Goal: Task Accomplishment & Management: Manage account settings

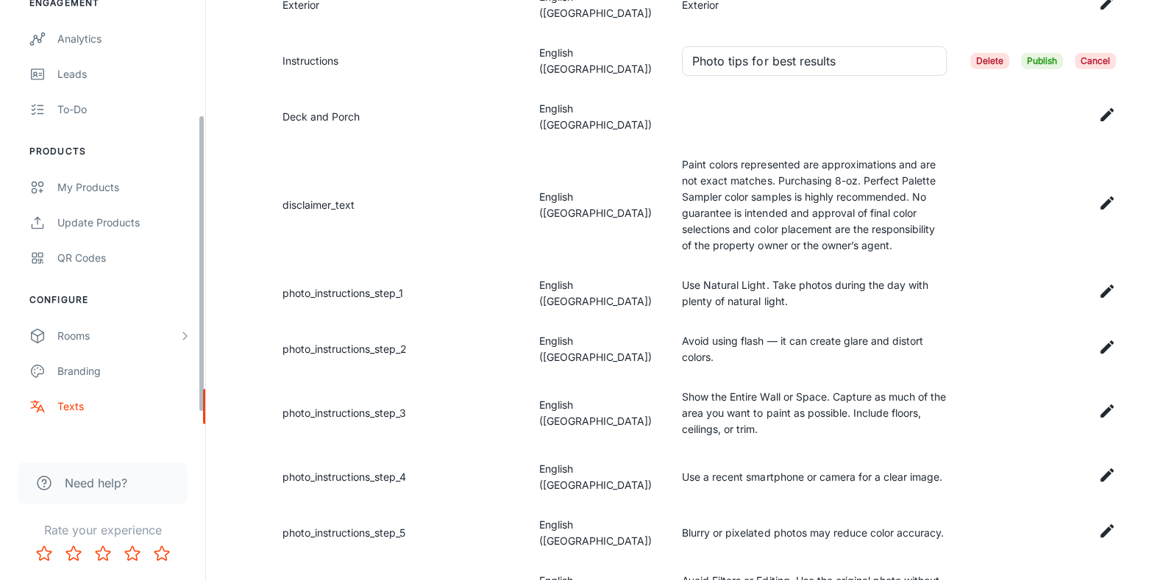
scroll to position [185, 0]
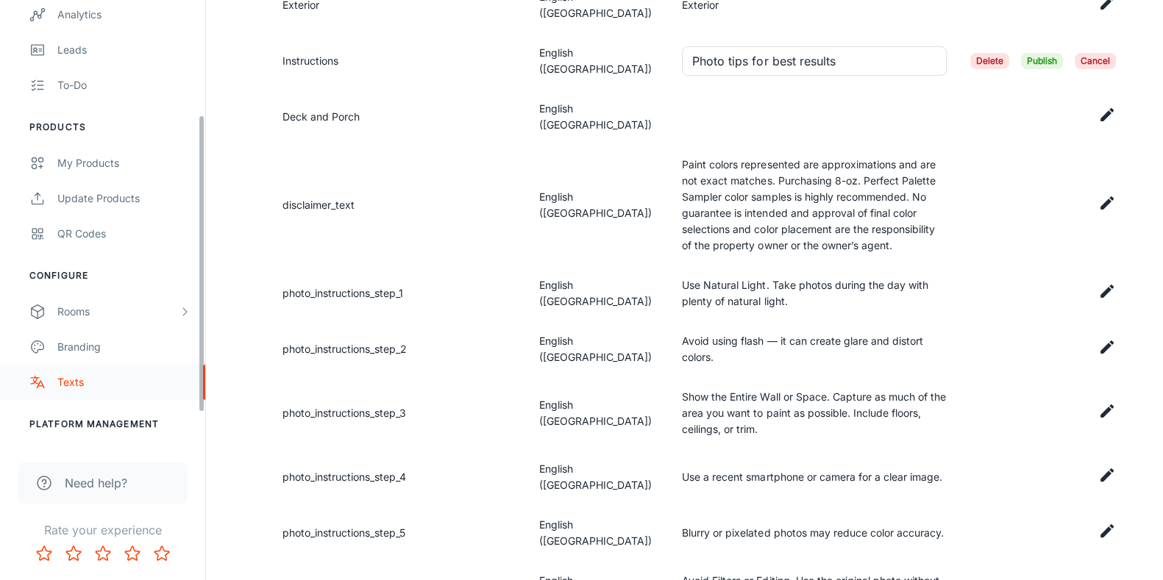
drag, startPoint x: 202, startPoint y: 256, endPoint x: 180, endPoint y: 381, distance: 126.9
click at [180, 381] on div "[PERSON_NAME] Paints [PERSON_NAME] Engagement Analytics Leads To-do Products My…" at bounding box center [102, 222] width 205 height 445
click at [148, 317] on div "Rooms" at bounding box center [117, 312] width 121 height 16
click at [143, 339] on div "My Rooms" at bounding box center [123, 347] width 133 height 16
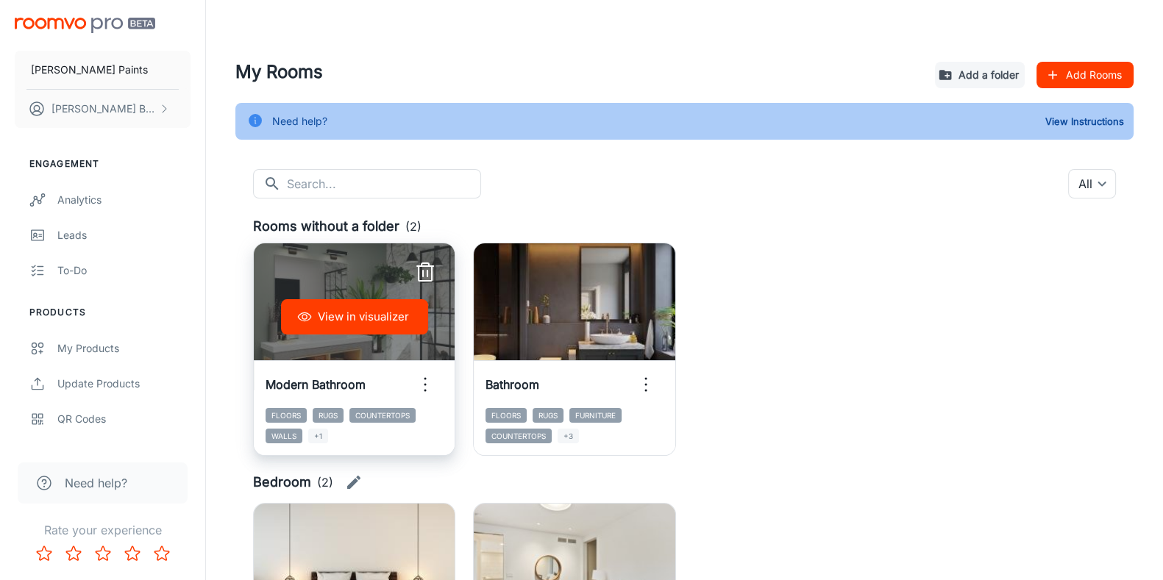
click at [425, 263] on icon "button" at bounding box center [425, 264] width 7 height 3
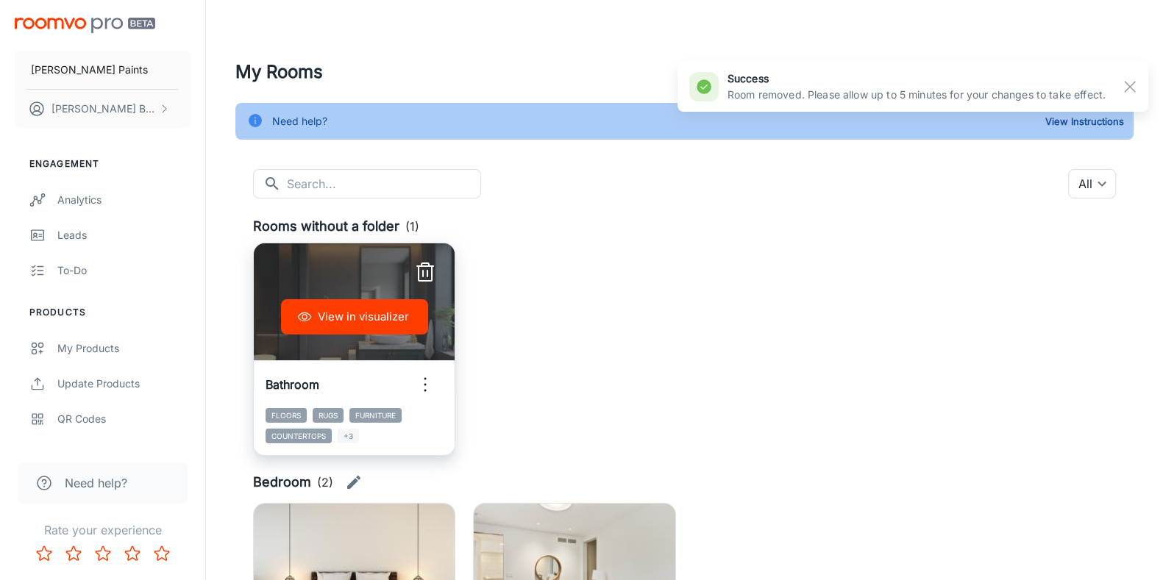
click at [430, 263] on icon "button" at bounding box center [425, 273] width 24 height 24
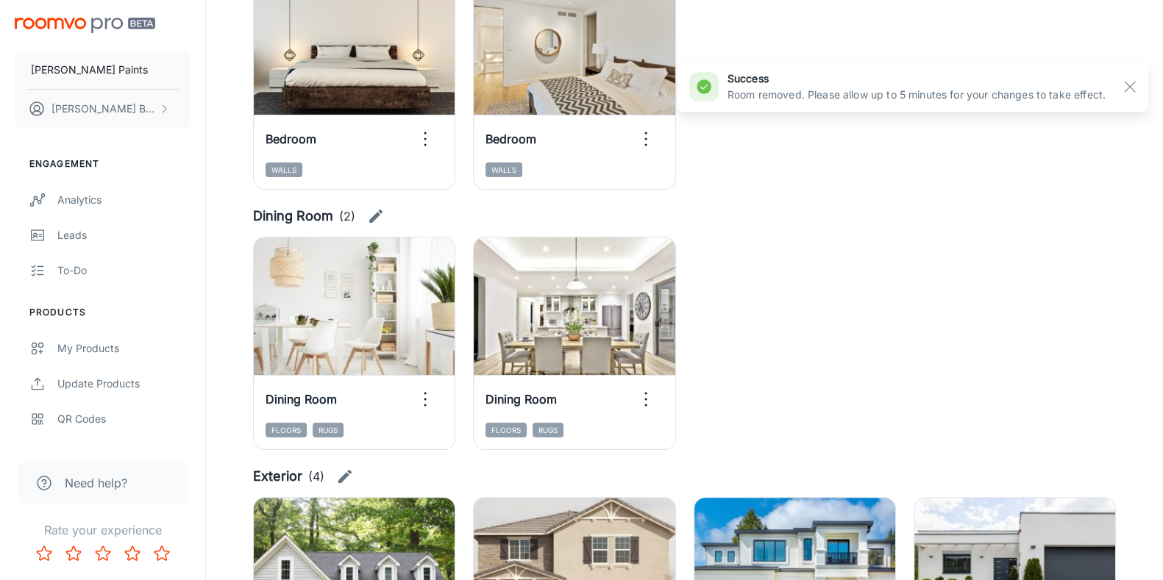
scroll to position [413, 0]
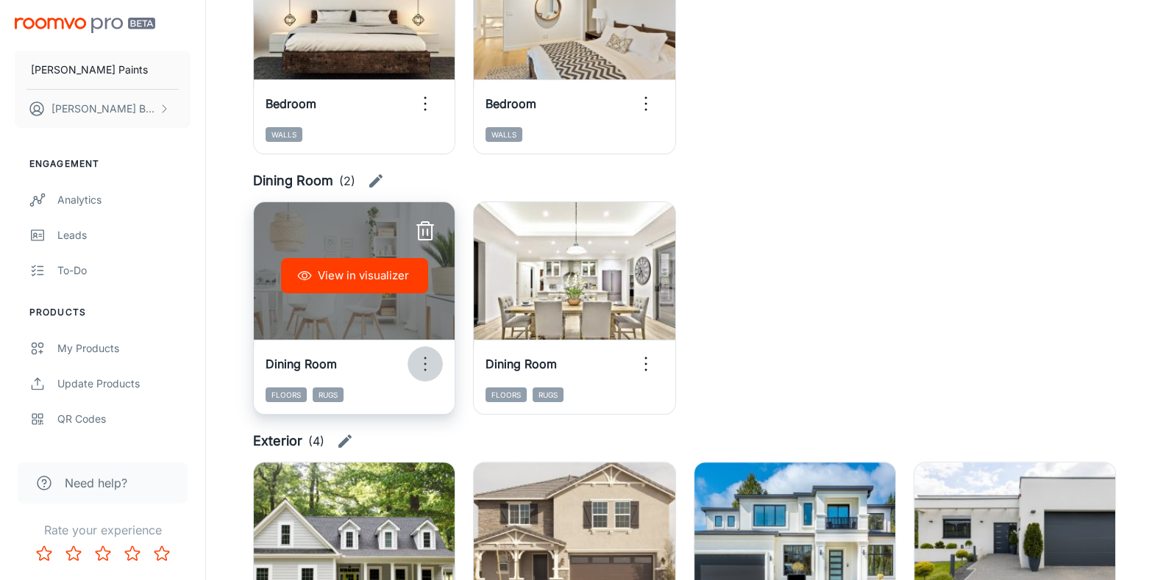
click at [430, 364] on icon "button" at bounding box center [425, 364] width 24 height 24
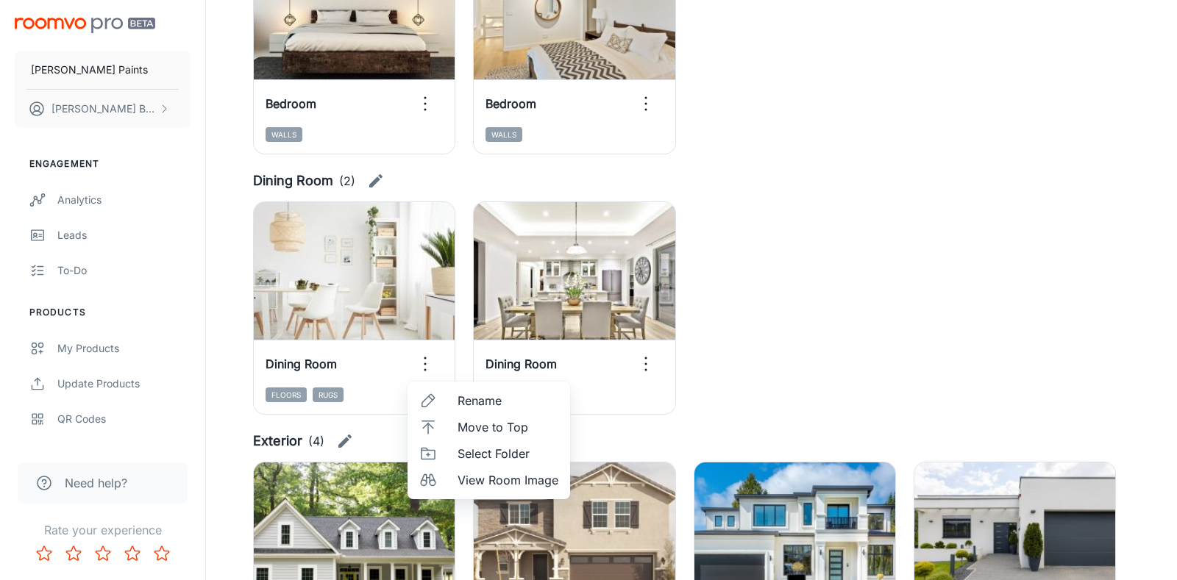
click at [377, 180] on div at bounding box center [588, 290] width 1177 height 580
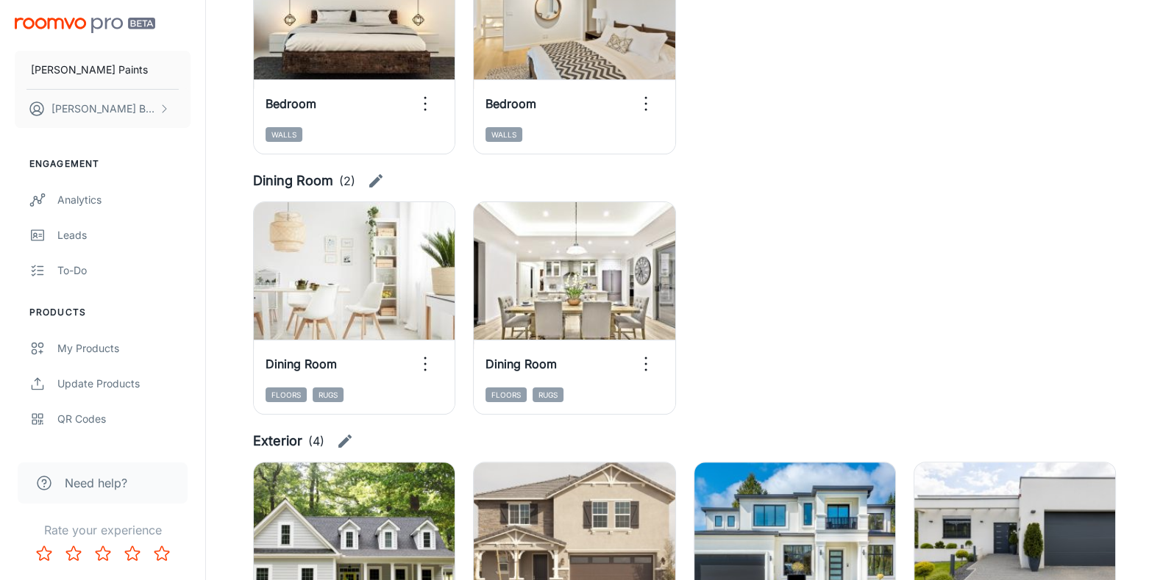
click at [375, 179] on icon "button" at bounding box center [375, 180] width 13 height 13
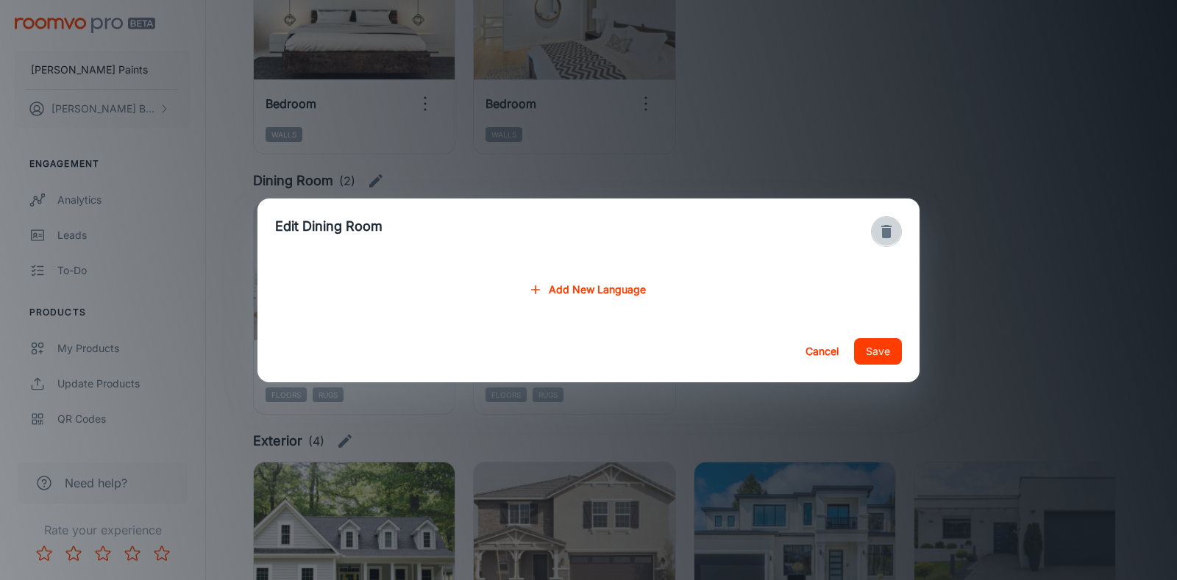
click at [882, 236] on icon "button" at bounding box center [887, 232] width 18 height 18
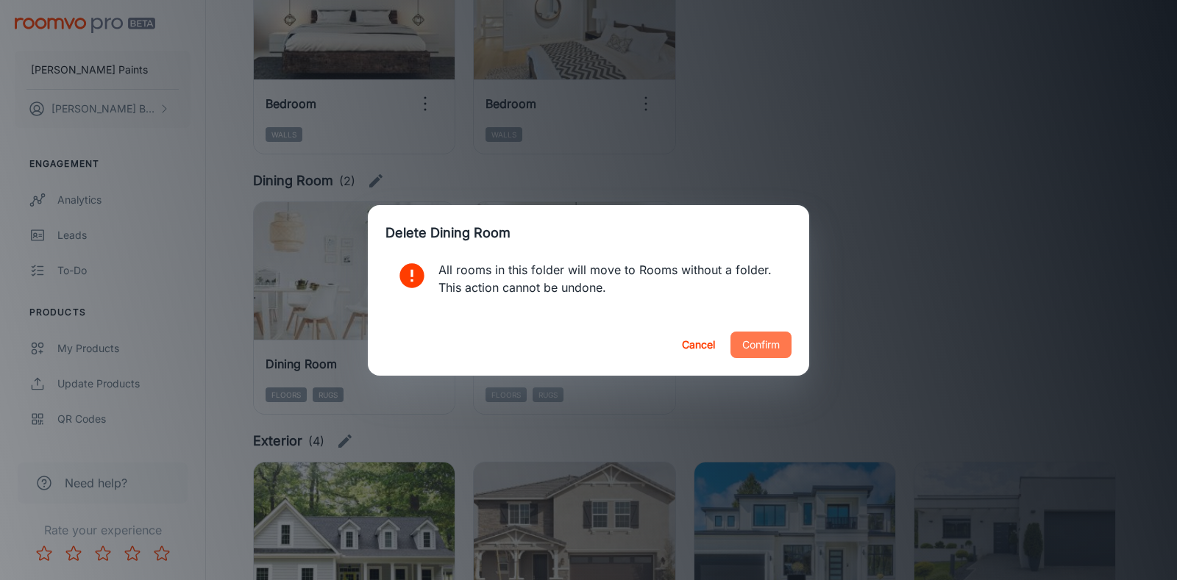
click at [766, 351] on button "Confirm" at bounding box center [760, 345] width 61 height 26
click at [771, 341] on button "Confirm" at bounding box center [760, 345] width 61 height 26
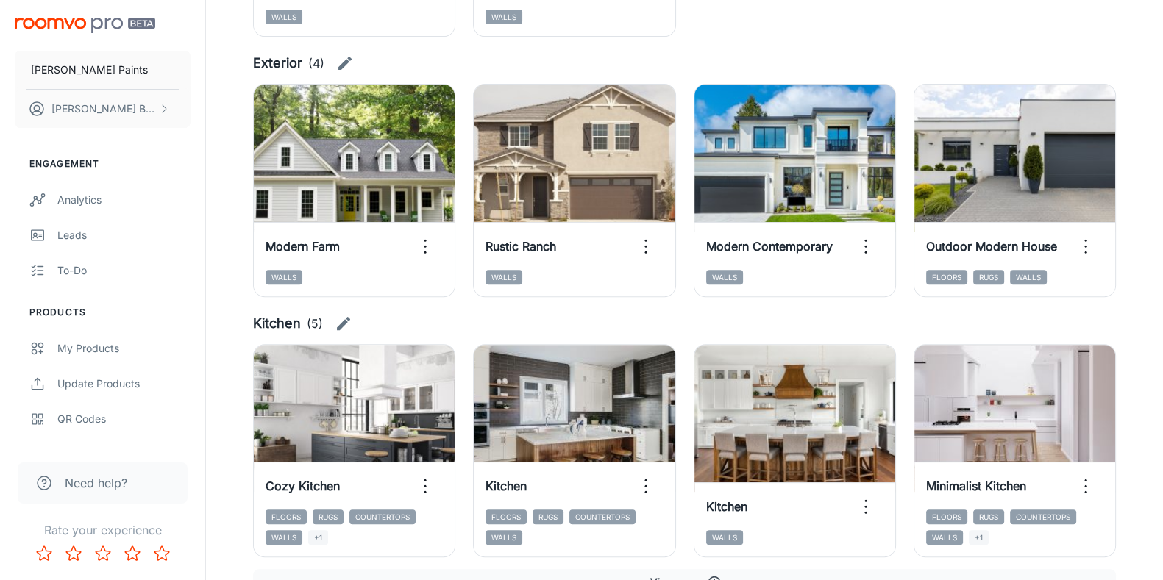
scroll to position [672, 0]
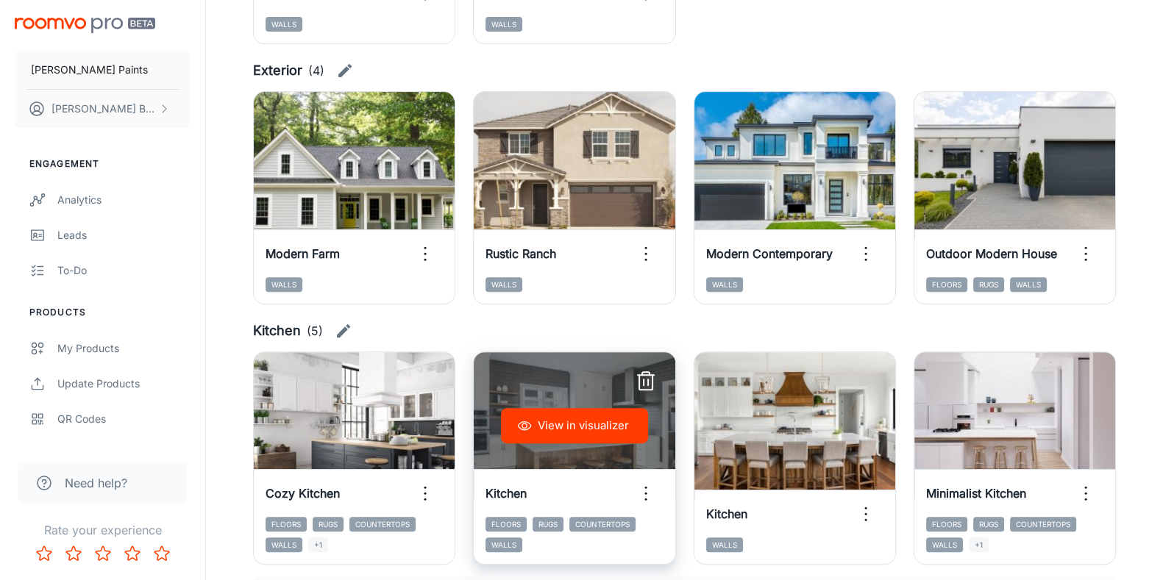
click at [650, 380] on icon "button" at bounding box center [646, 382] width 24 height 24
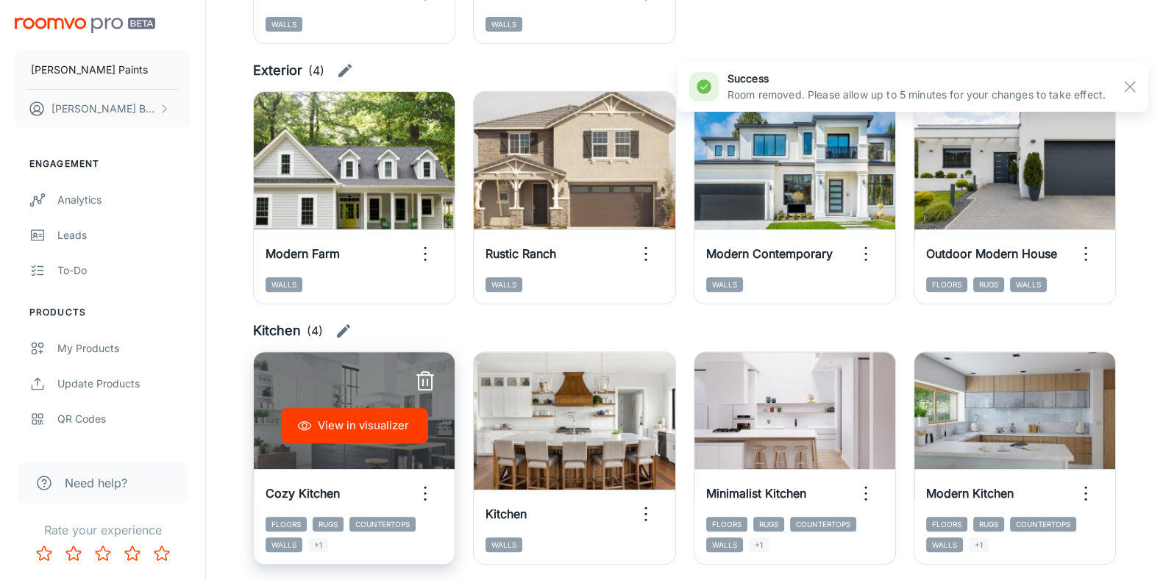
click at [423, 385] on line "button" at bounding box center [423, 383] width 0 height 6
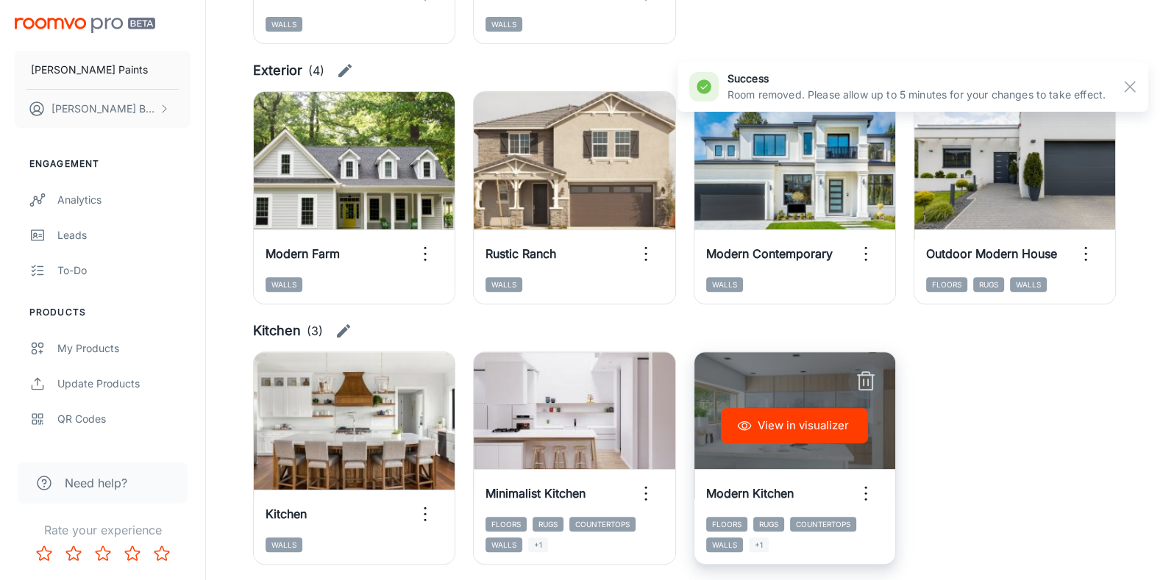
click at [868, 380] on line "button" at bounding box center [868, 383] width 0 height 6
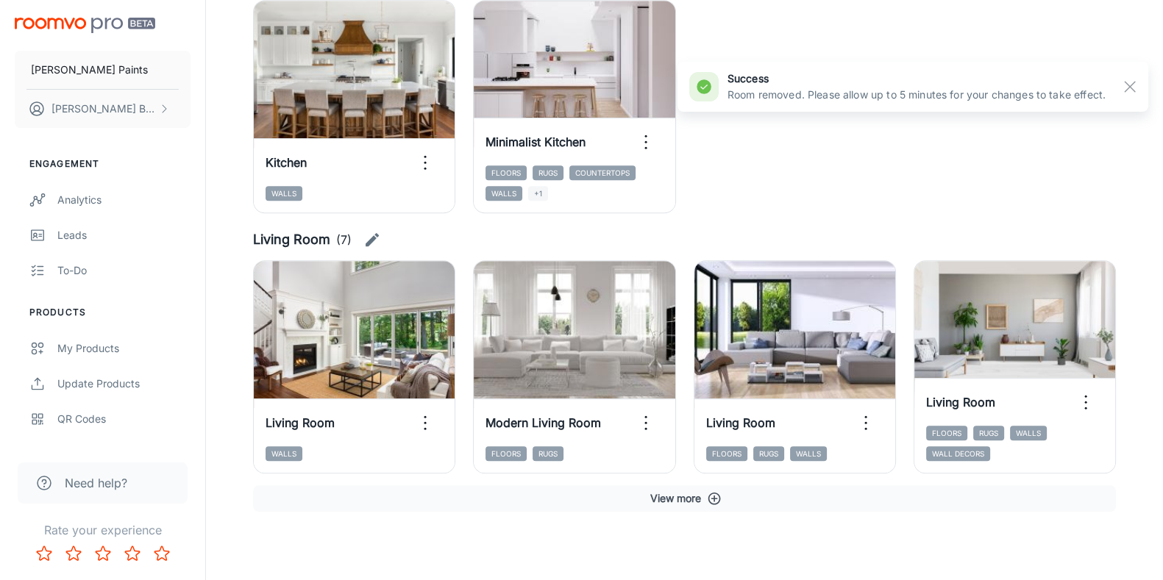
scroll to position [1025, 0]
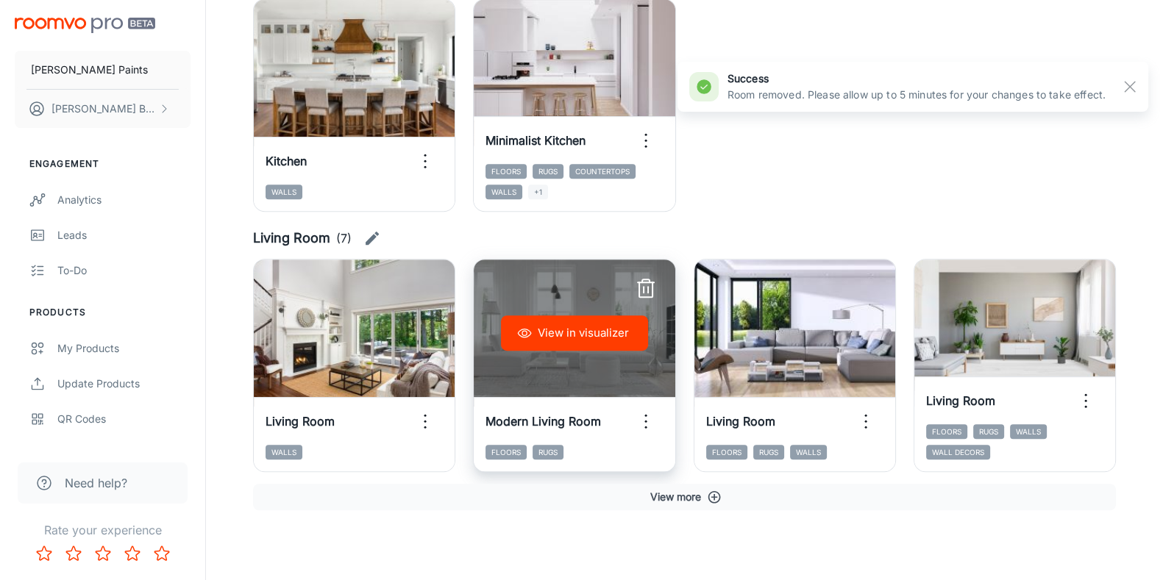
click at [648, 288] on line "button" at bounding box center [648, 290] width 0 height 6
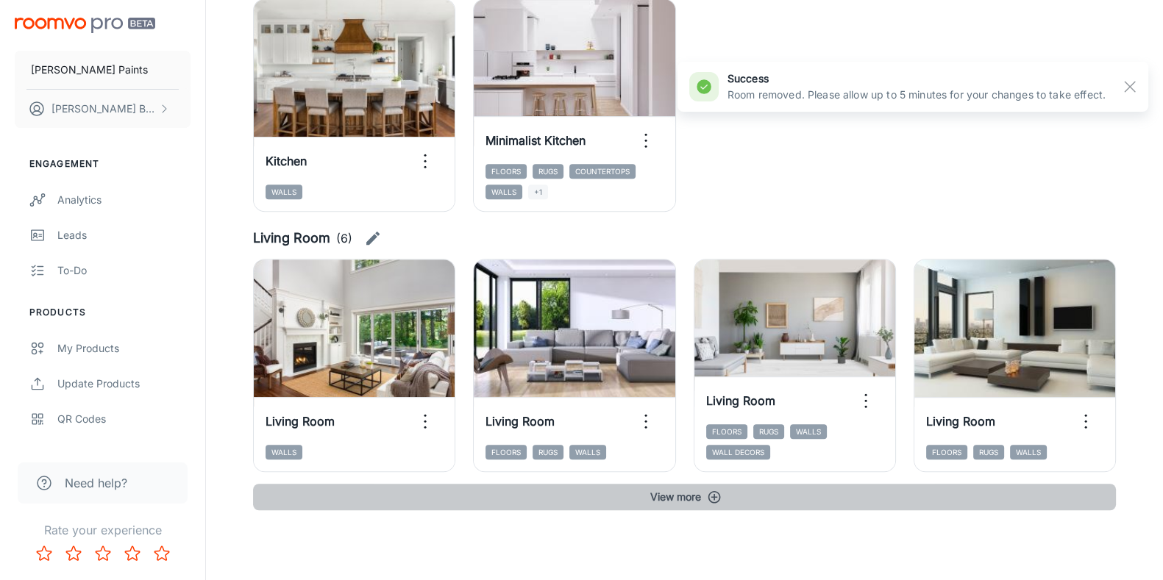
click at [686, 505] on button "View more" at bounding box center [684, 497] width 863 height 26
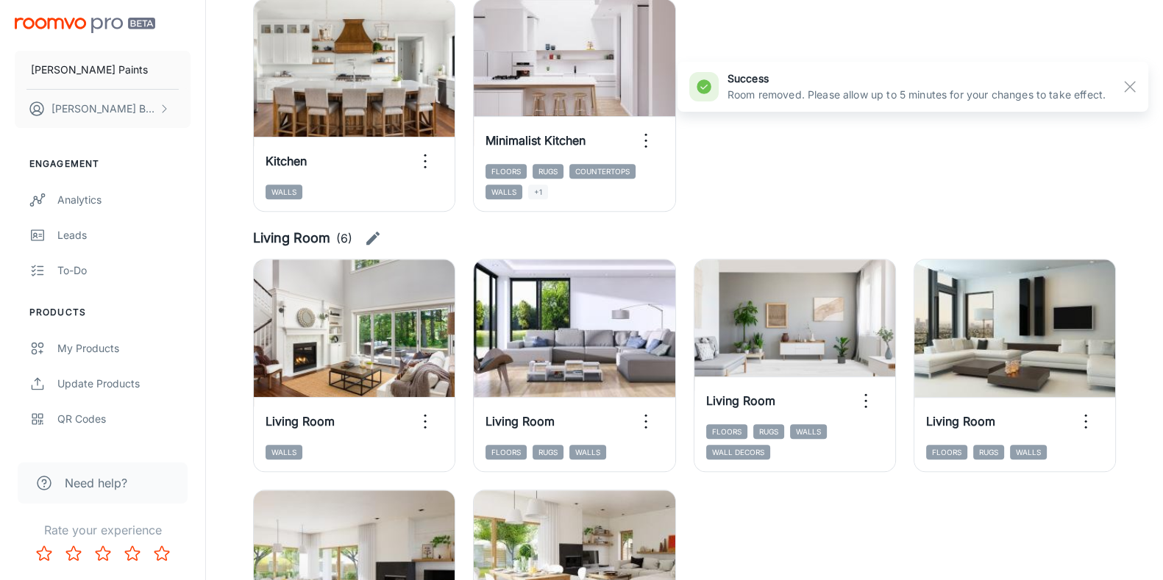
scroll to position [1256, 0]
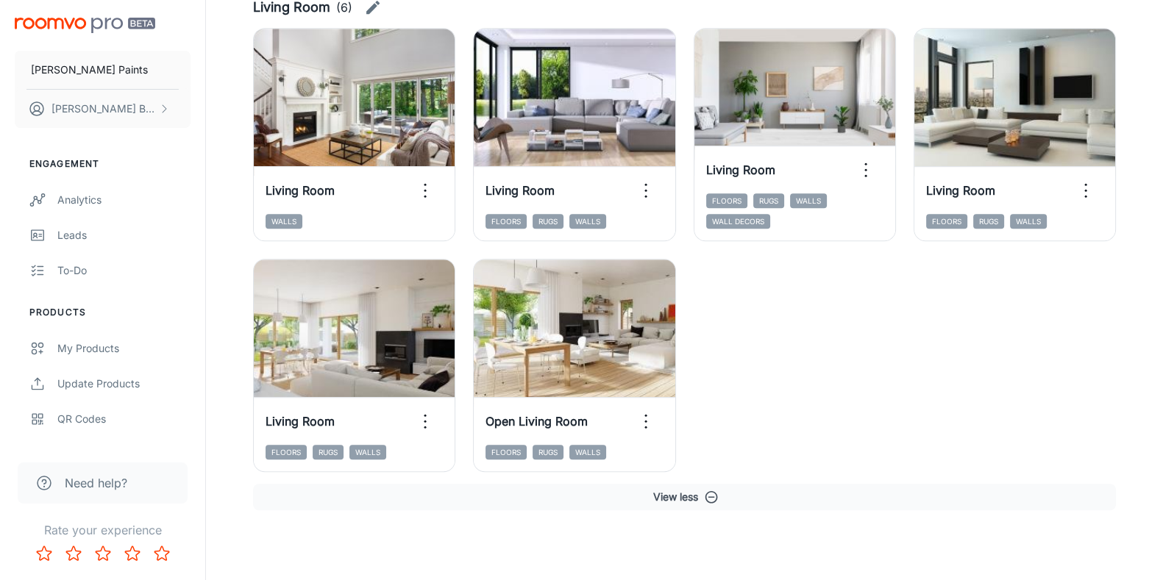
click at [947, 373] on div "View in visualizer Living Room Walls View in visualizer Living Room Floors Rugs…" at bounding box center [675, 241] width 881 height 462
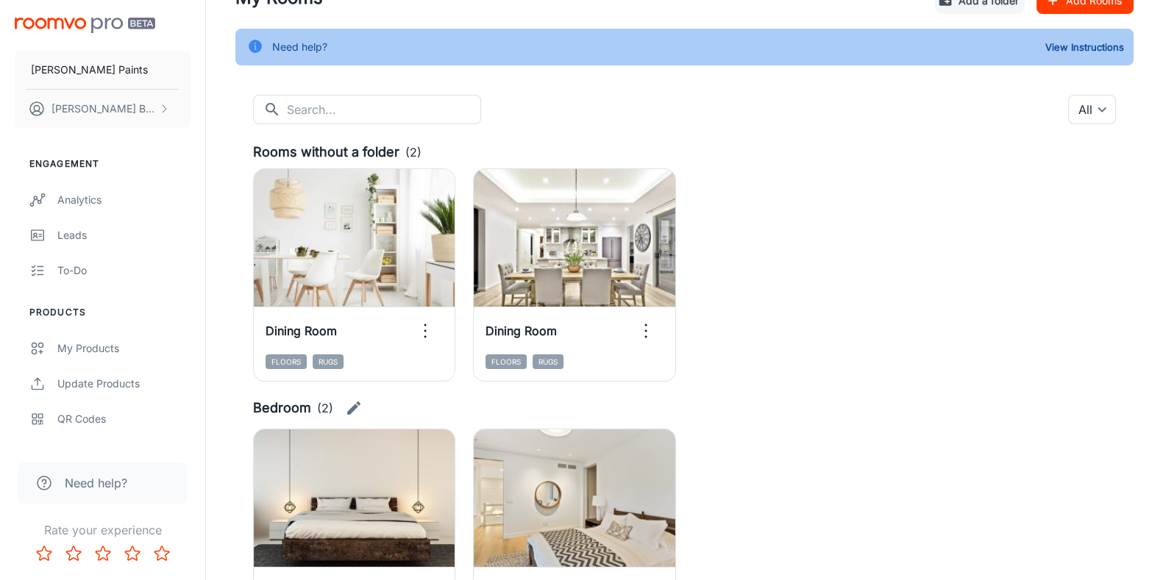
scroll to position [66, 0]
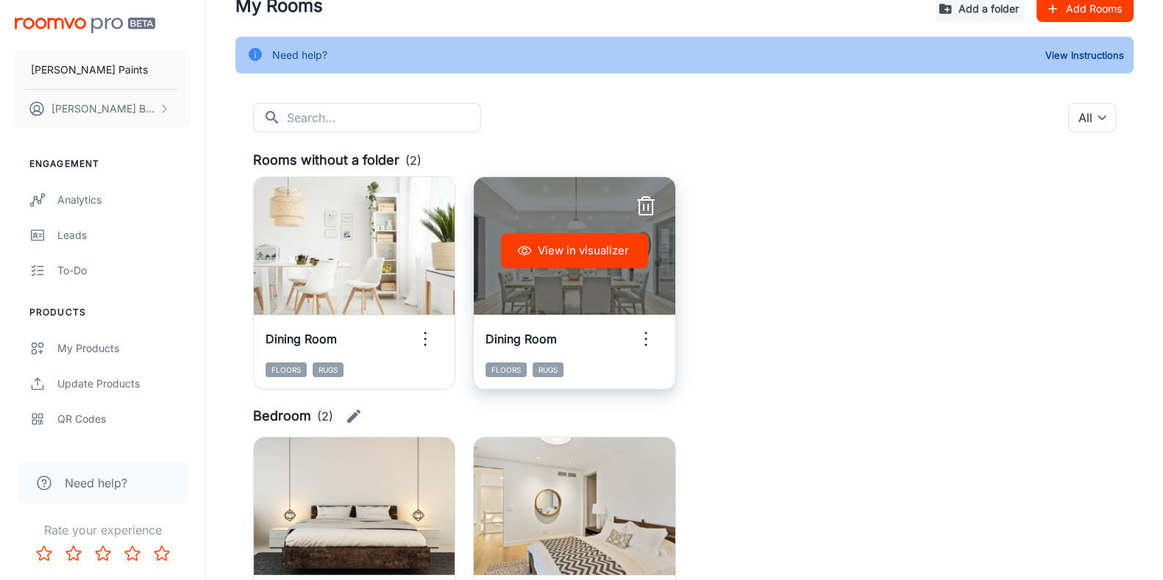
click at [654, 204] on icon "button" at bounding box center [646, 207] width 24 height 24
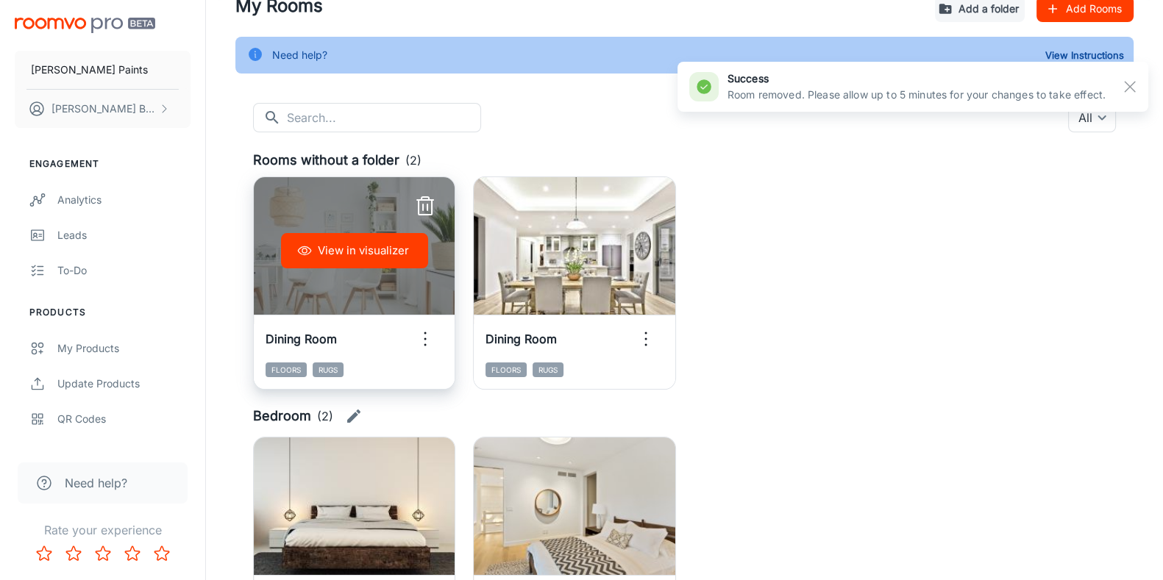
click at [427, 203] on icon "button" at bounding box center [425, 207] width 24 height 24
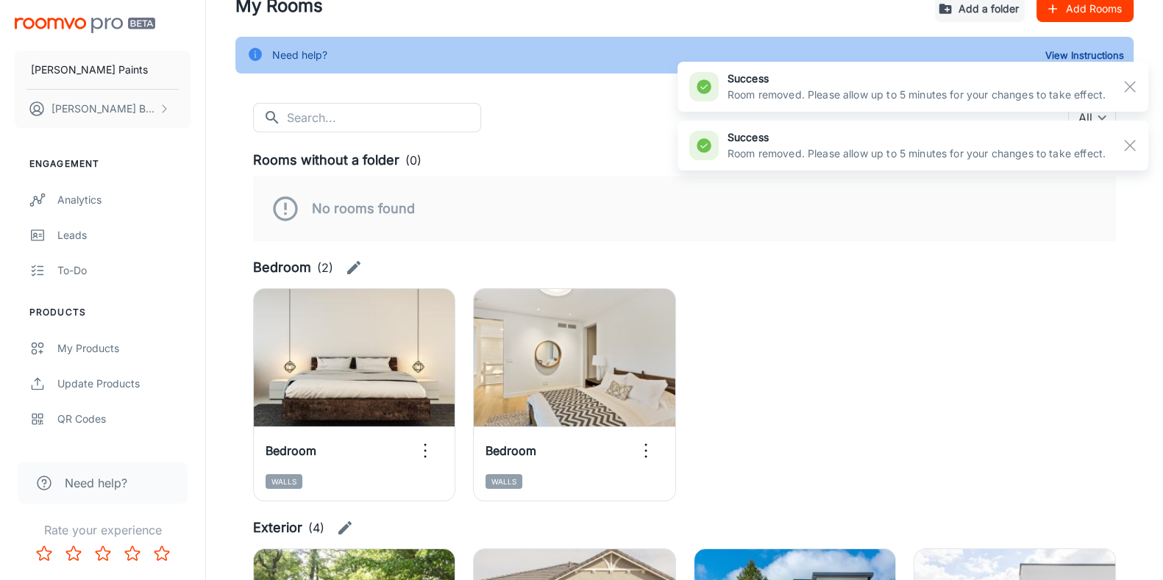
click at [983, 335] on div "View in visualizer Bedroom Walls View in visualizer Bedroom Walls" at bounding box center [675, 386] width 881 height 231
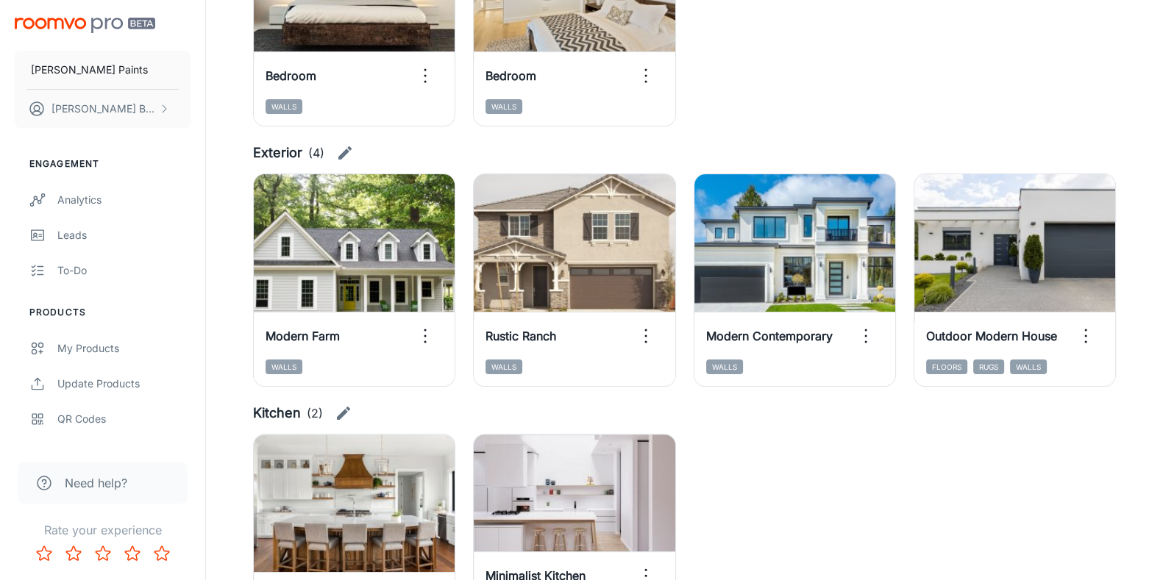
scroll to position [439, 0]
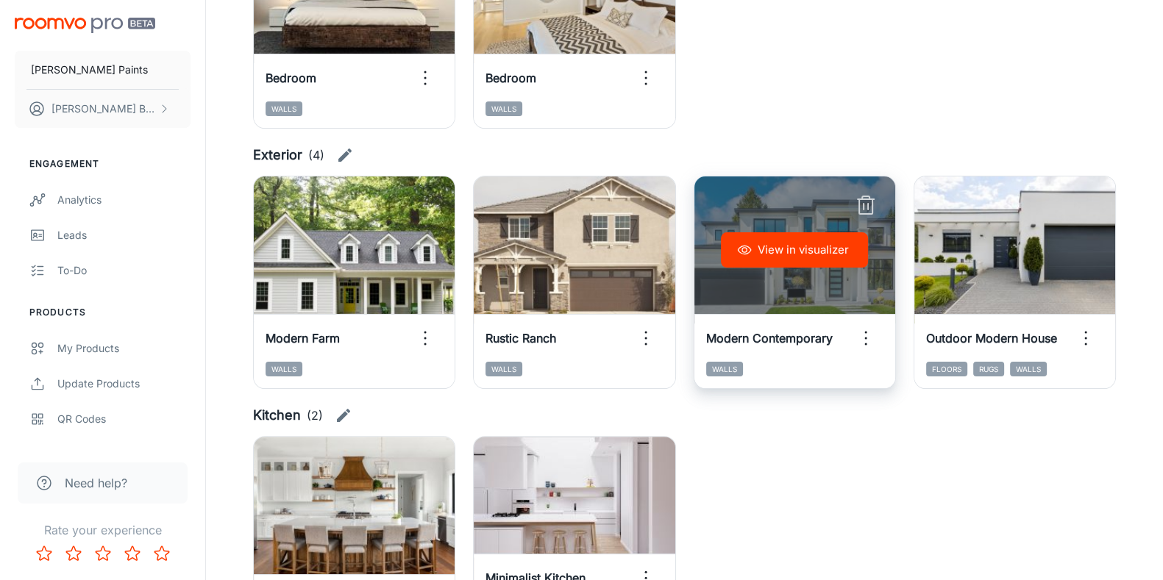
click at [867, 199] on line "button" at bounding box center [866, 199] width 16 height 0
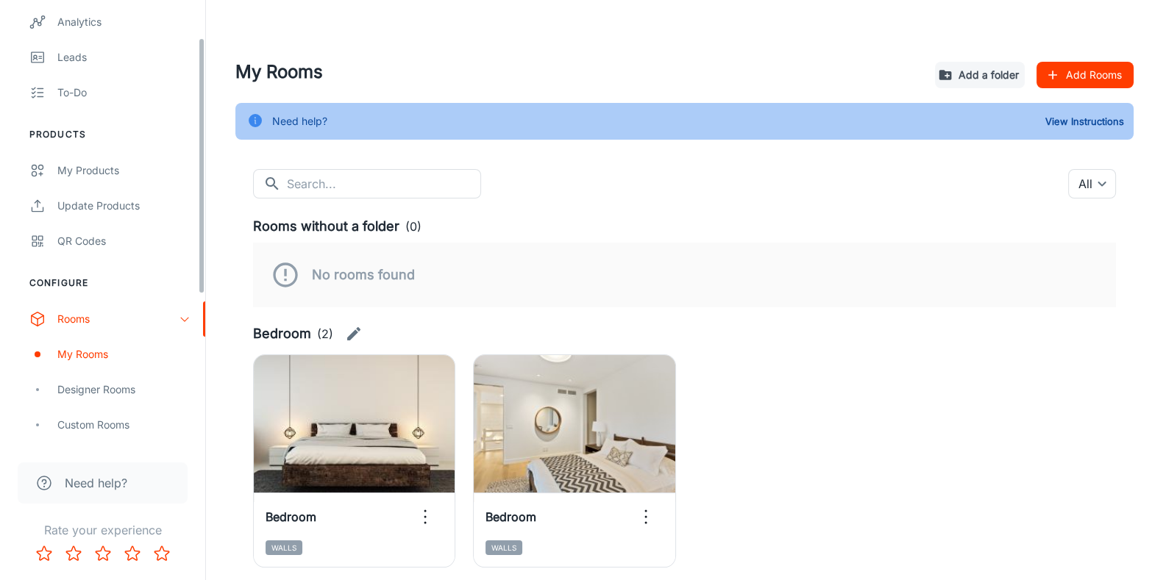
scroll to position [324, 0]
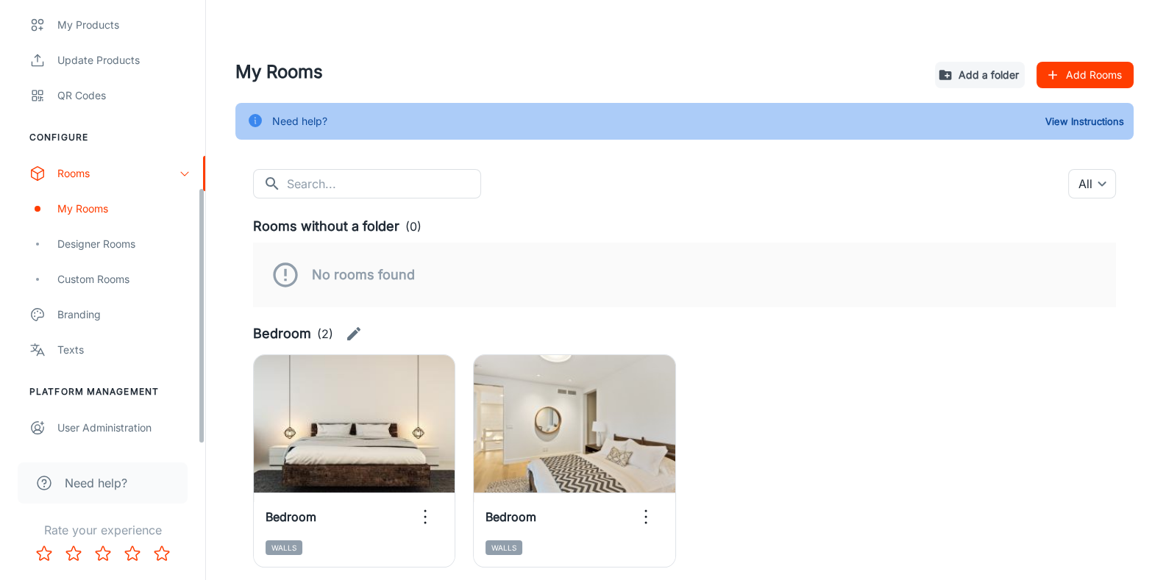
drag, startPoint x: 199, startPoint y: 163, endPoint x: 193, endPoint y: 394, distance: 231.1
click at [193, 394] on div "[PERSON_NAME] Paints [PERSON_NAME] Engagement Analytics Leads To-do Products My…" at bounding box center [102, 222] width 205 height 445
click at [96, 347] on div "Texts" at bounding box center [123, 350] width 133 height 16
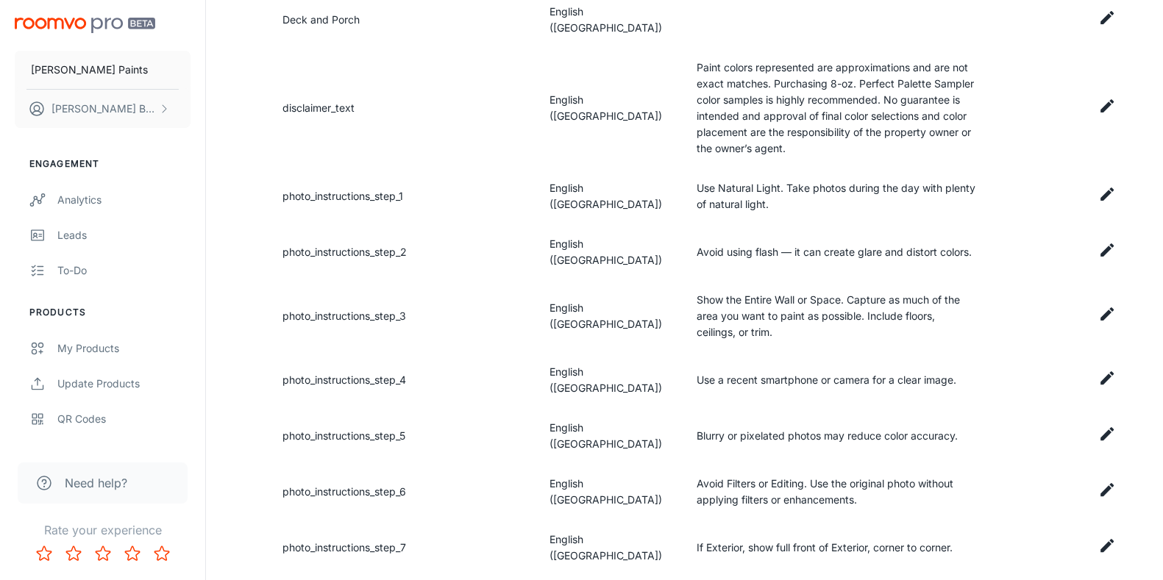
scroll to position [519, 0]
